Goal: Entertainment & Leisure: Consume media (video, audio)

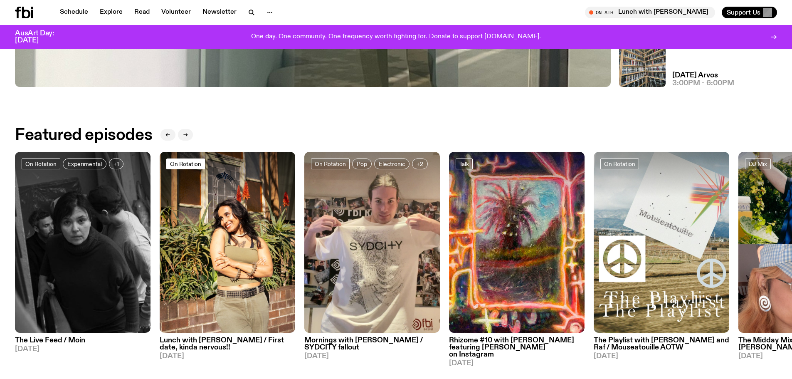
scroll to position [451, 0]
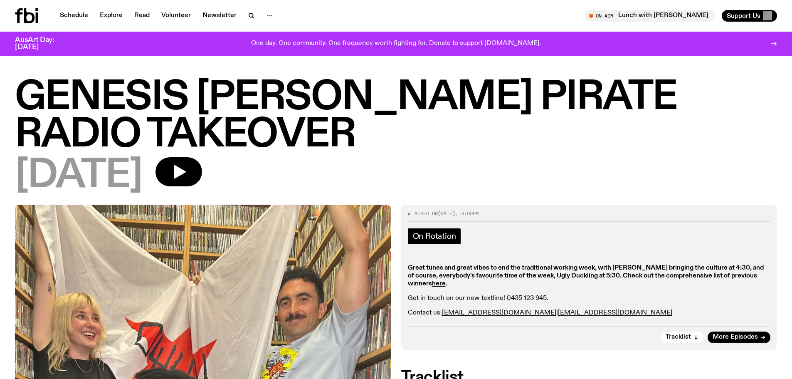
click at [431, 236] on span "On Rotation" at bounding box center [434, 236] width 43 height 9
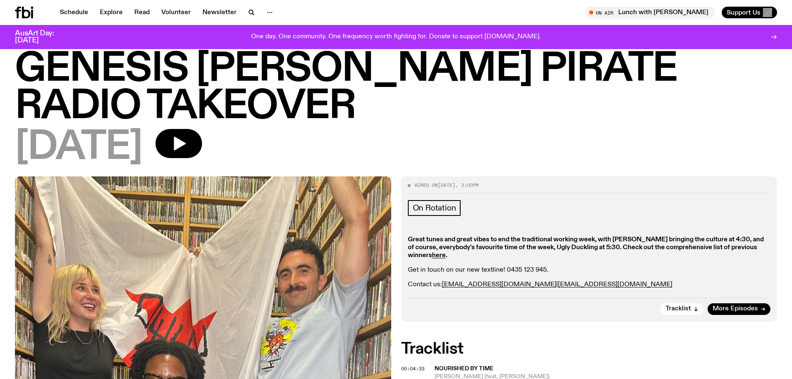
scroll to position [12, 0]
